Goal: Task Accomplishment & Management: Use online tool/utility

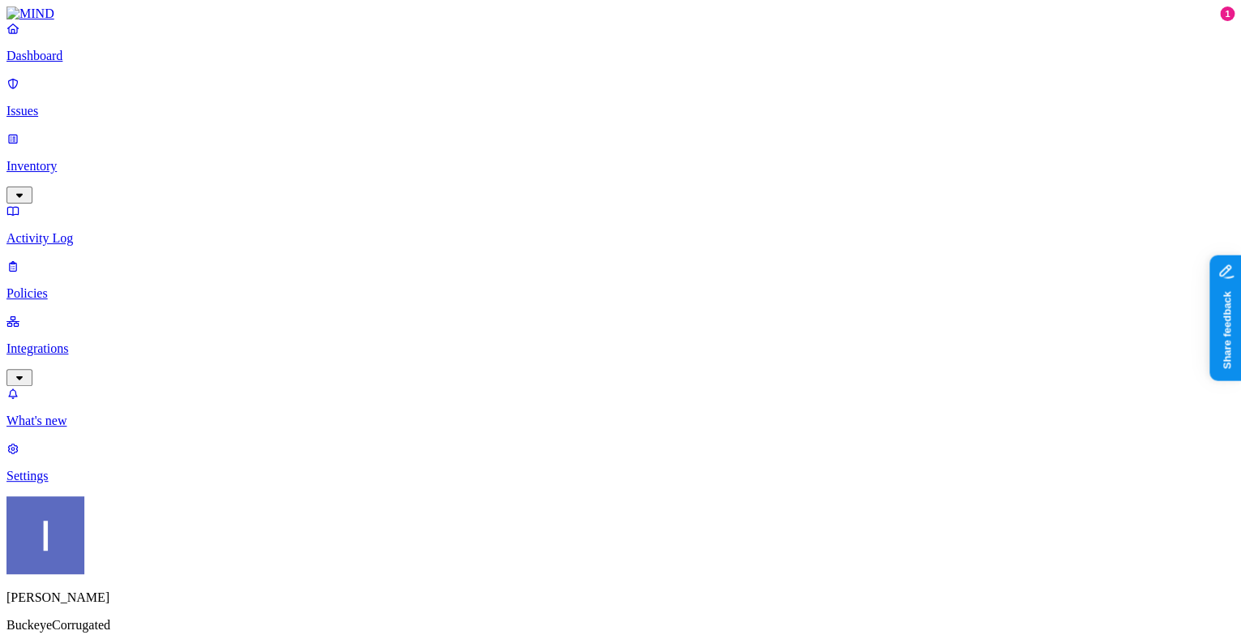
scroll to position [43, 0]
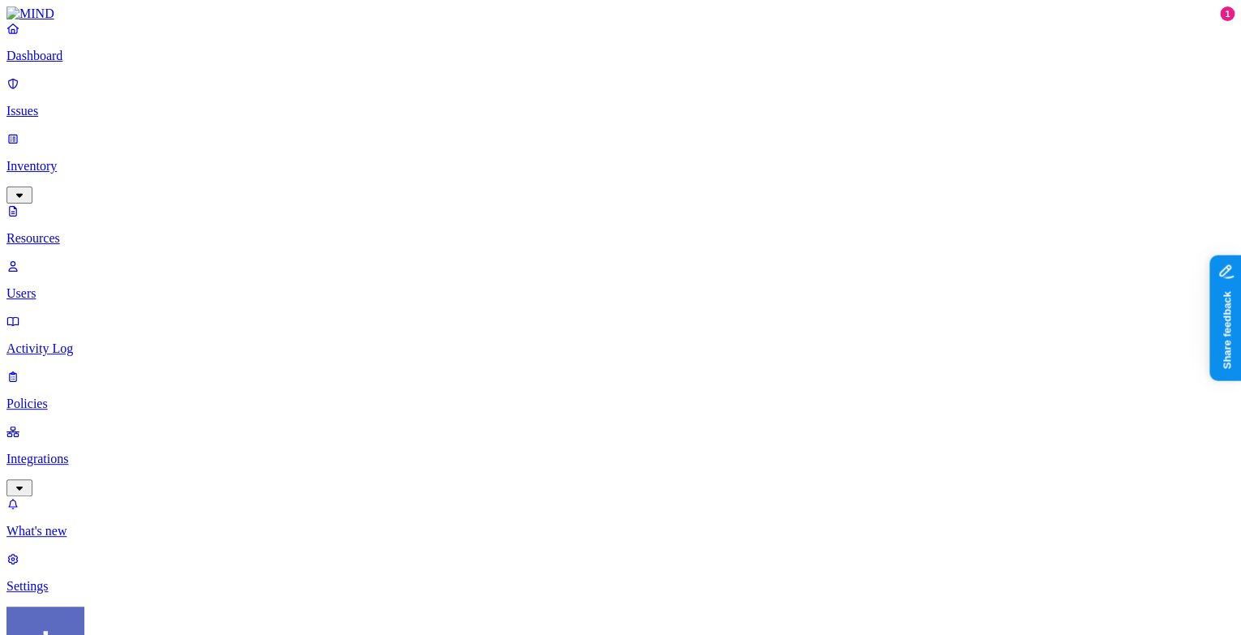
click at [92, 452] on p "Integrations" at bounding box center [620, 459] width 1228 height 15
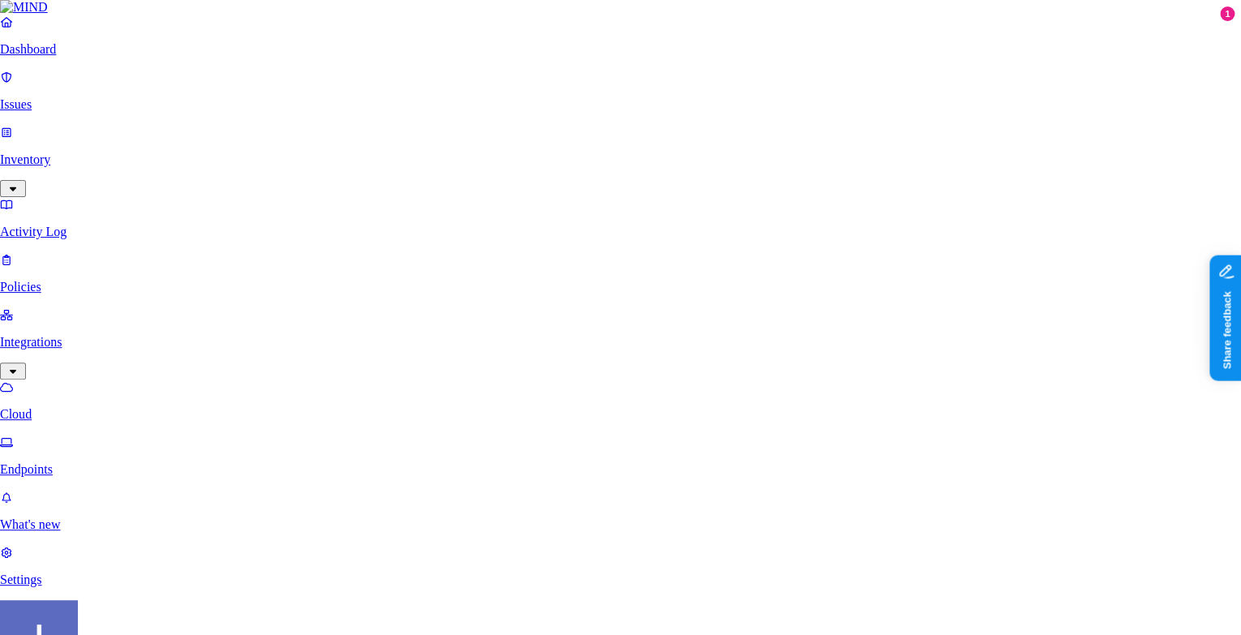
scroll to position [333, 0]
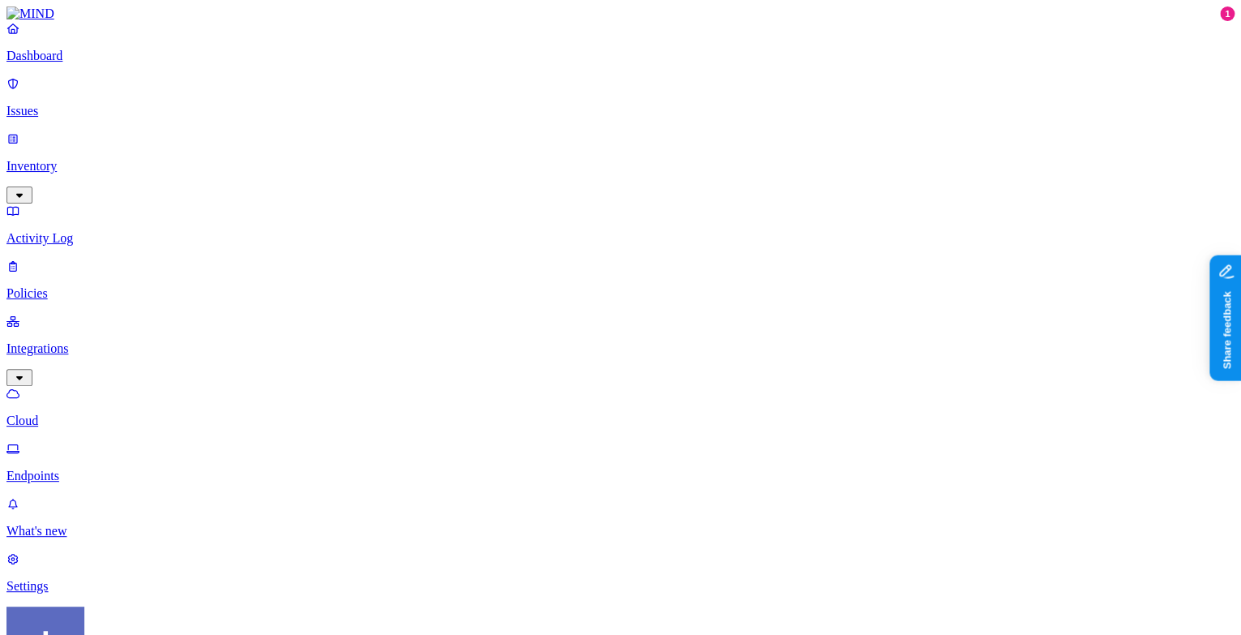
click at [113, 63] on p "Dashboard" at bounding box center [620, 56] width 1228 height 15
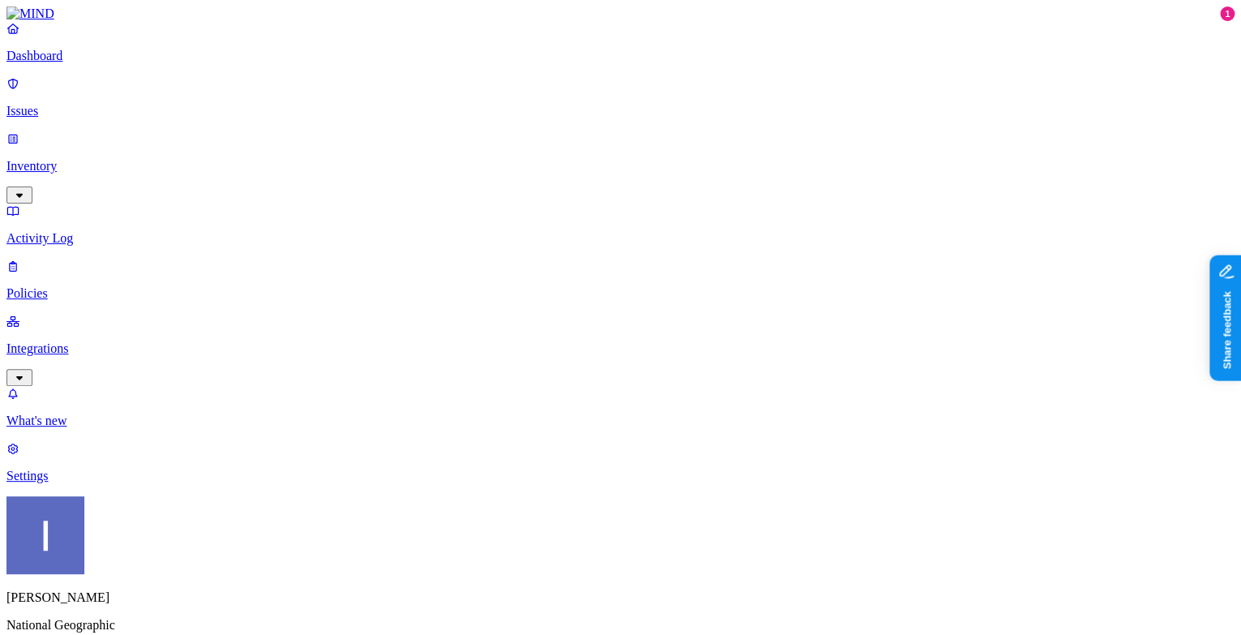
click at [130, 259] on link "Policies" at bounding box center [620, 280] width 1228 height 42
click at [114, 231] on nav "Dashboard Issues Inventory Activity Log Policies Integrations What's new 1 Sett…" at bounding box center [620, 252] width 1228 height 462
click at [114, 314] on link "Integrations" at bounding box center [620, 349] width 1228 height 70
